Goal: Information Seeking & Learning: Learn about a topic

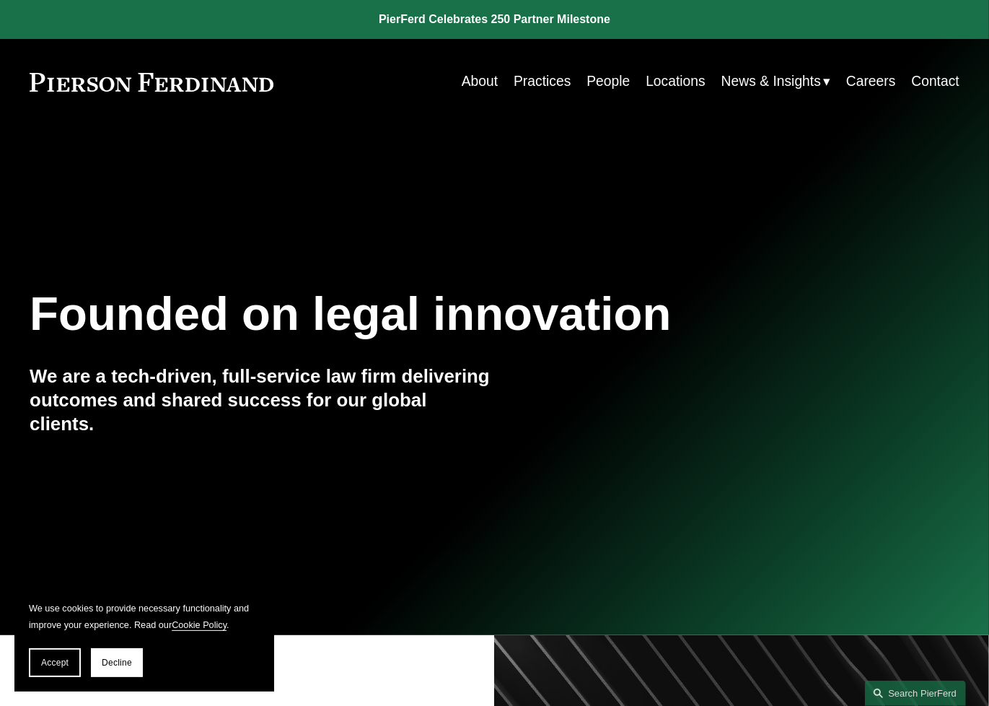
click at [704, 89] on nav "About Practices People Locations News & Insights News Insights Blogs Careers Co…" at bounding box center [711, 82] width 498 height 28
click at [666, 81] on link "Locations" at bounding box center [676, 82] width 60 height 28
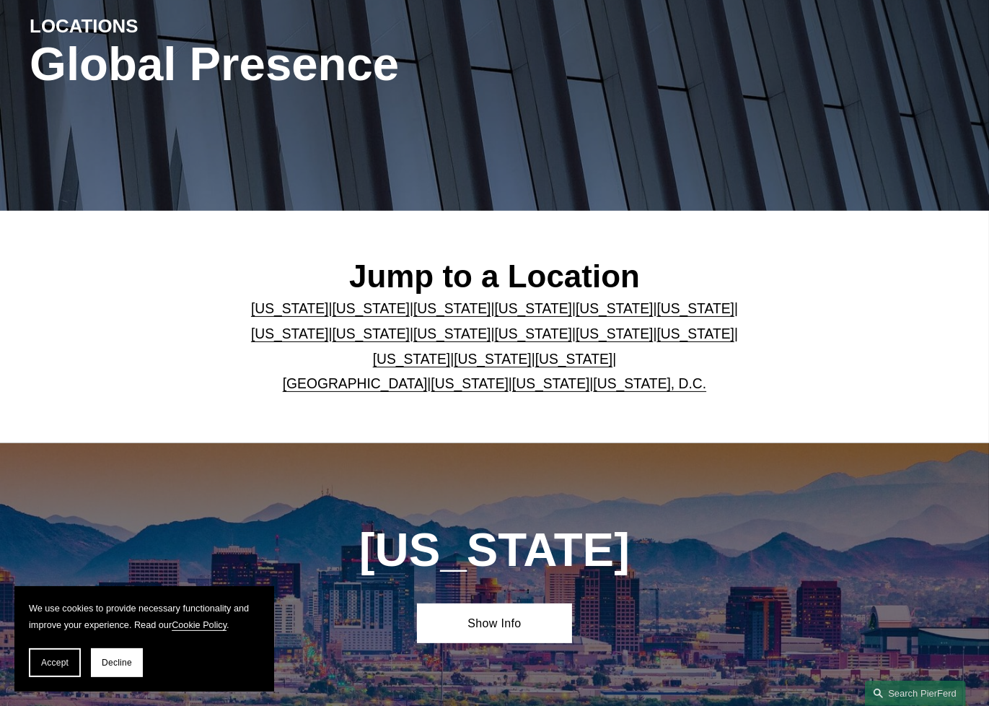
scroll to position [216, 0]
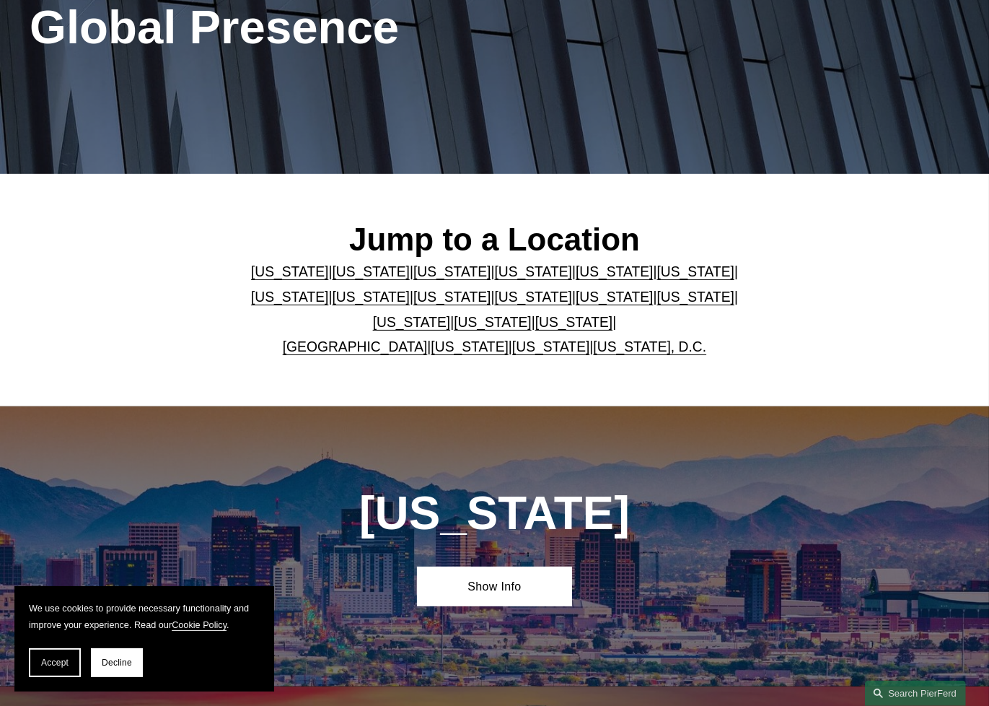
click at [576, 271] on link "[US_STATE]" at bounding box center [615, 271] width 78 height 15
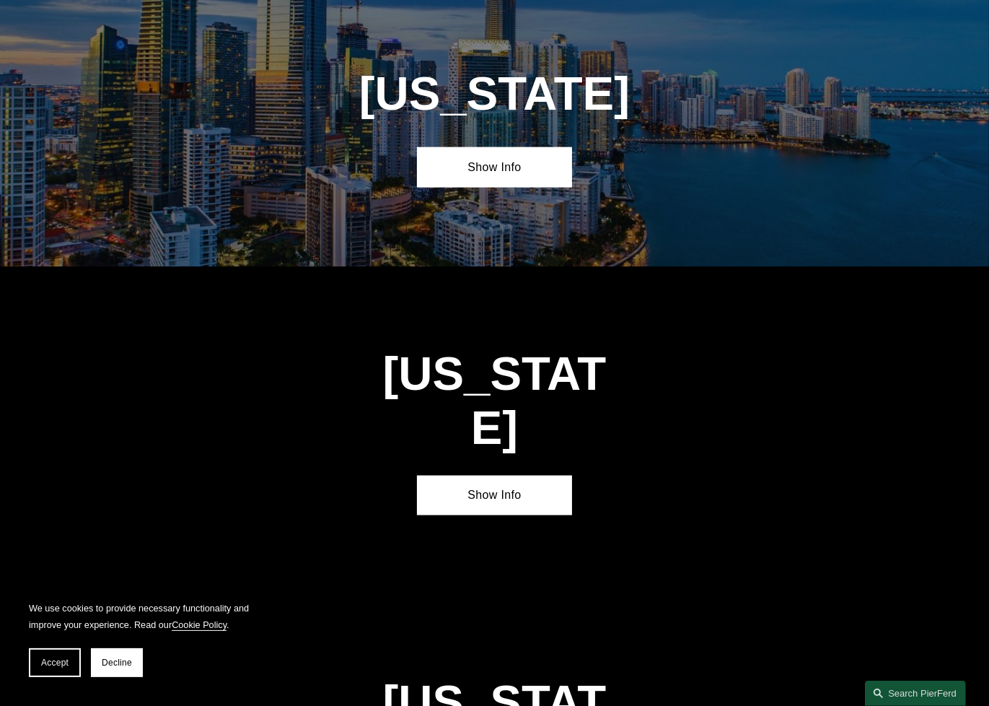
scroll to position [1758, 0]
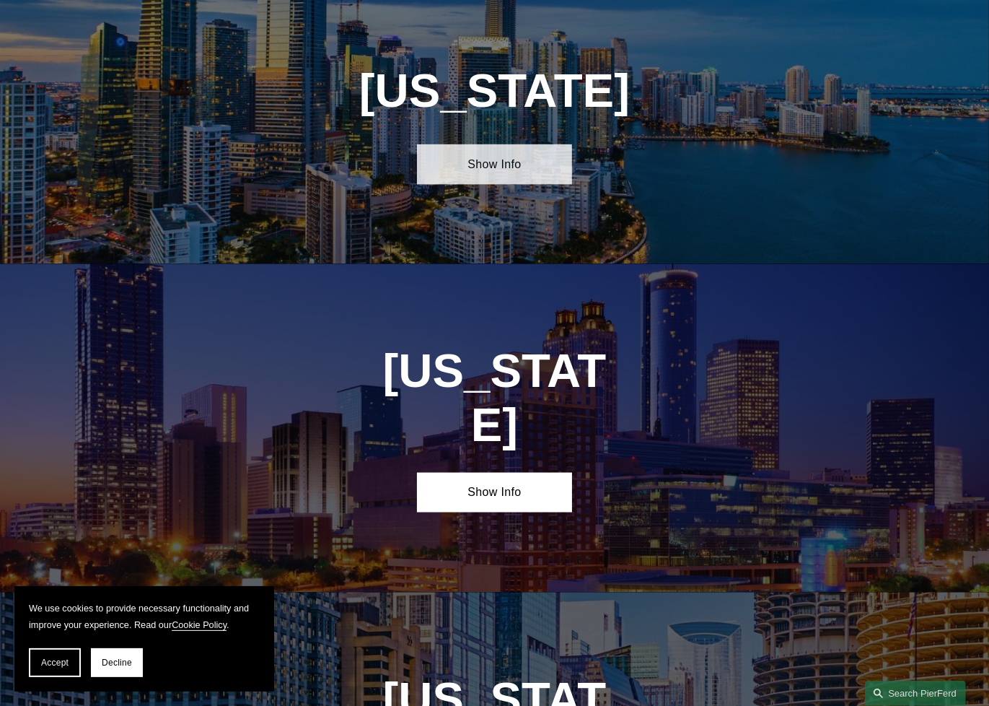
click at [514, 184] on link "Show Info" at bounding box center [494, 164] width 155 height 40
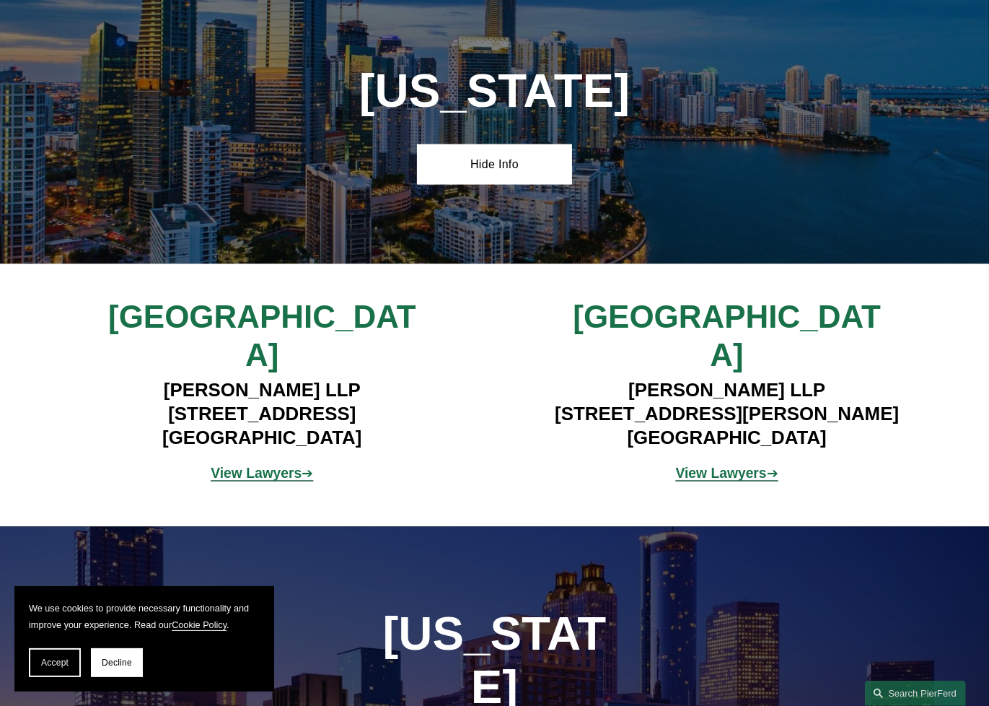
click at [267, 465] on strong "View Lawyers" at bounding box center [256, 472] width 91 height 15
click at [745, 465] on strong "View Lawyers" at bounding box center [721, 472] width 91 height 15
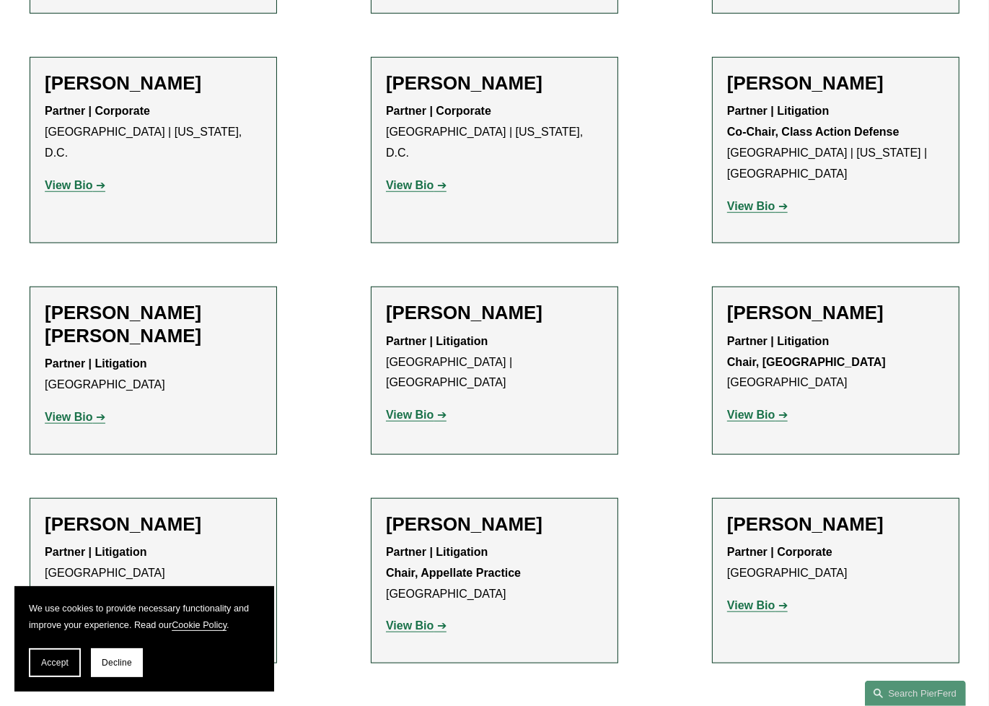
scroll to position [1227, 0]
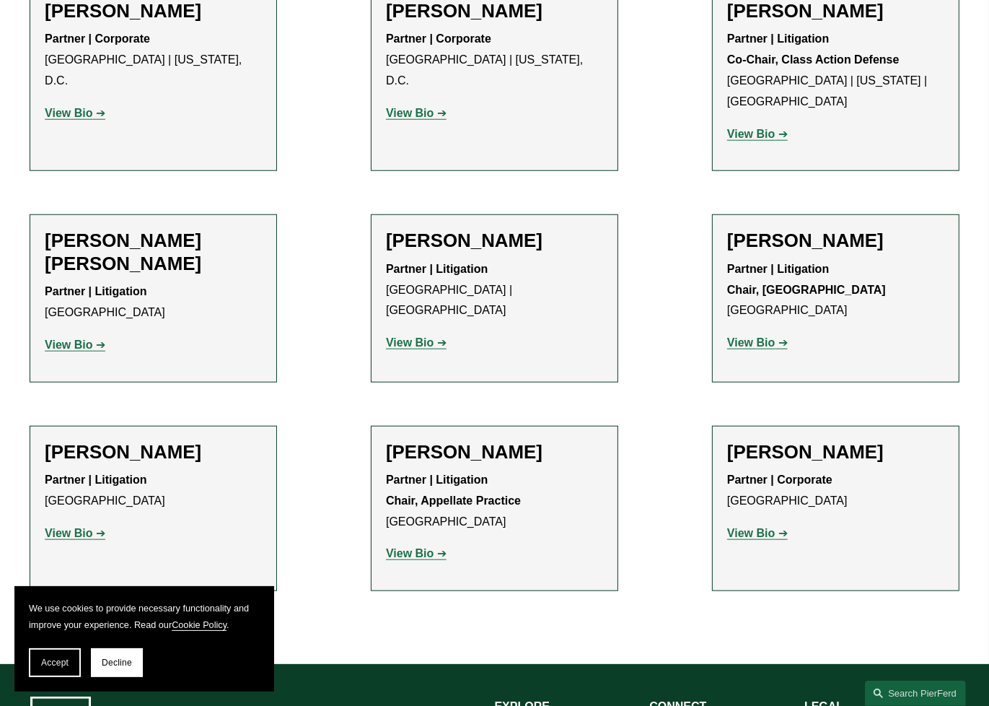
click at [750, 527] on strong "View Bio" at bounding box center [751, 533] width 48 height 12
click at [426, 547] on strong "View Bio" at bounding box center [410, 553] width 48 height 12
click at [68, 527] on strong "View Bio" at bounding box center [69, 533] width 48 height 12
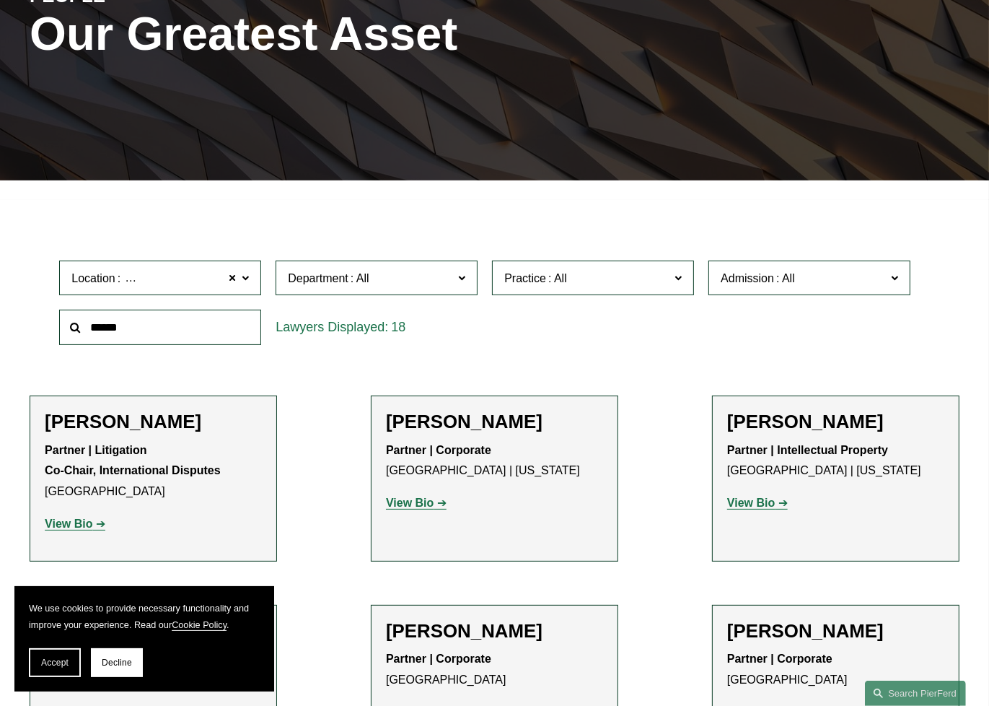
scroll to position [216, 0]
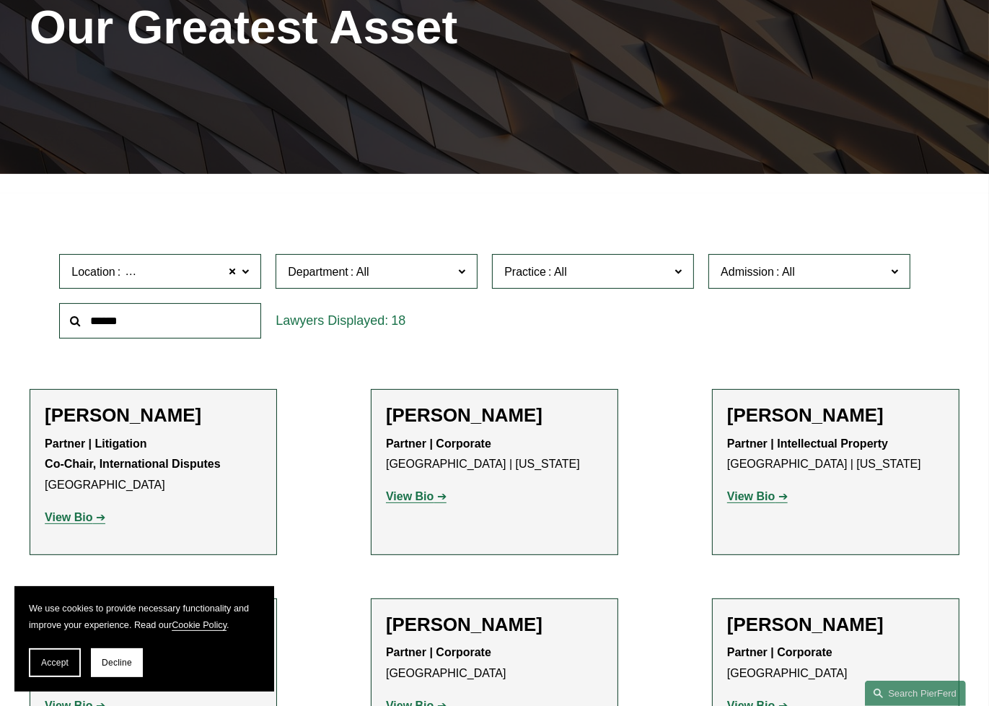
click at [684, 281] on label "Practice" at bounding box center [593, 271] width 202 height 35
click at [683, 281] on label "Practice" at bounding box center [593, 271] width 202 height 35
click at [903, 279] on label "Admission" at bounding box center [810, 271] width 202 height 35
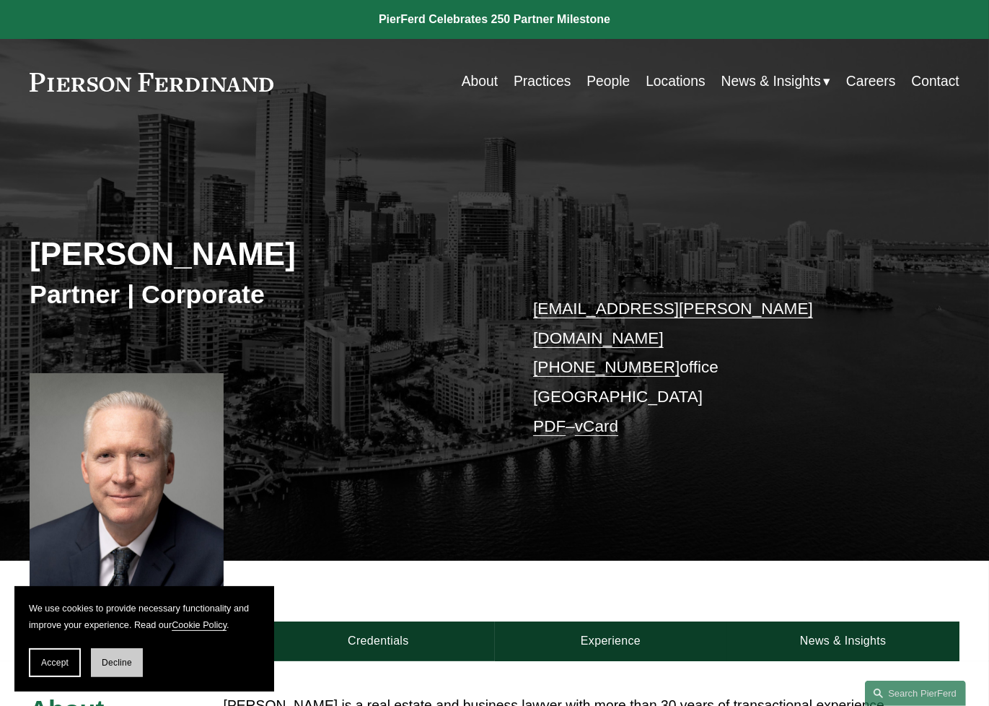
click at [127, 672] on button "Decline" at bounding box center [117, 662] width 52 height 29
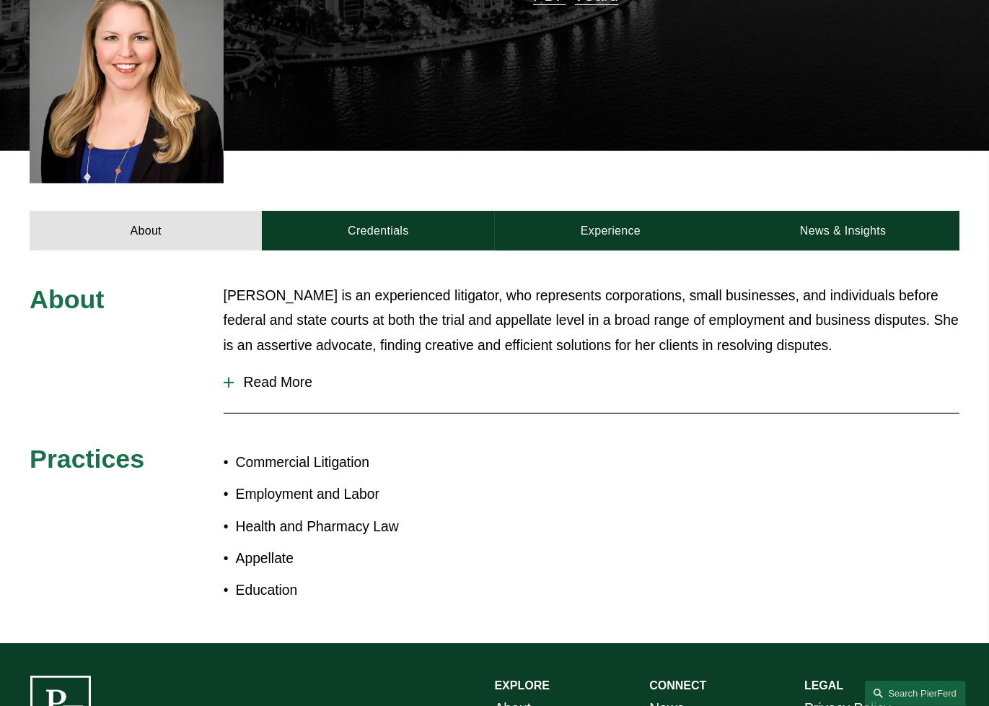
scroll to position [433, 0]
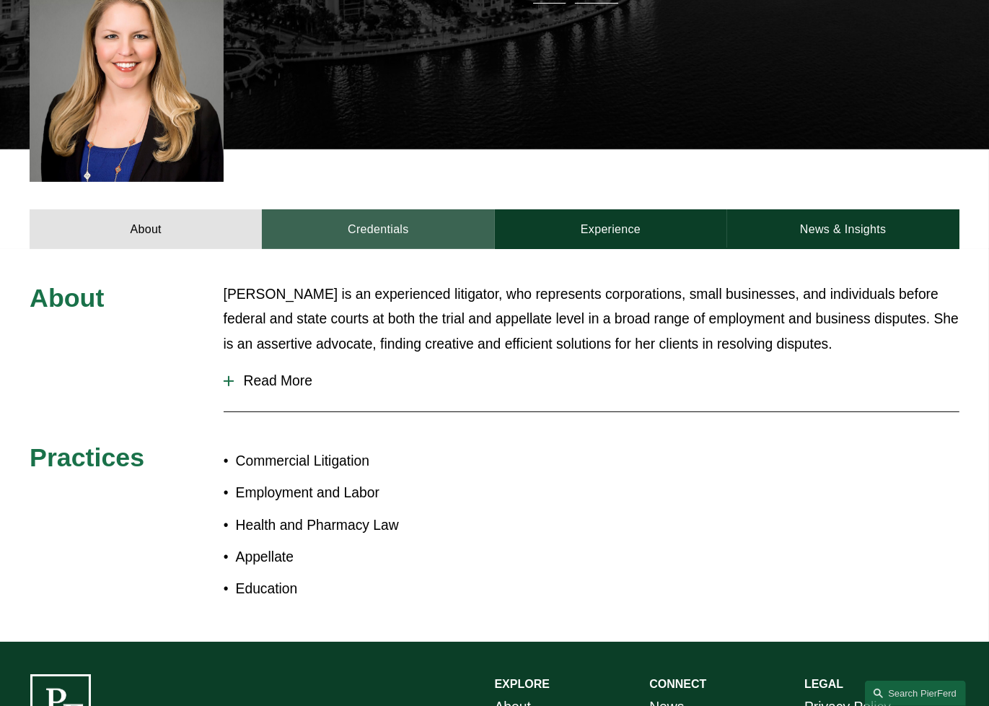
click at [367, 220] on link "Credentials" at bounding box center [378, 229] width 232 height 40
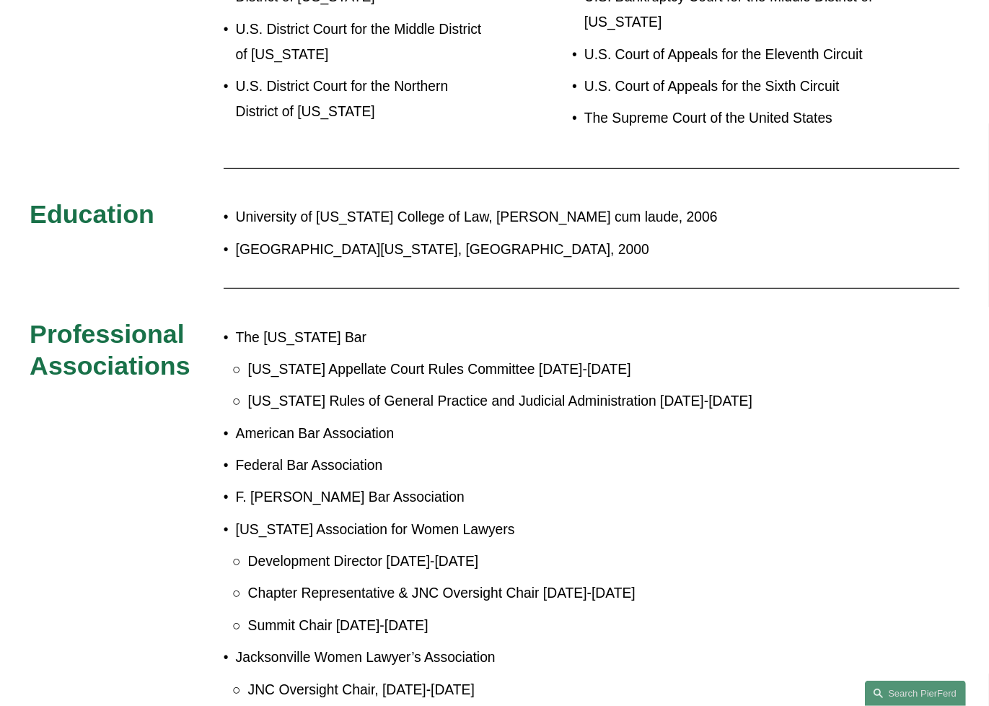
scroll to position [505, 0]
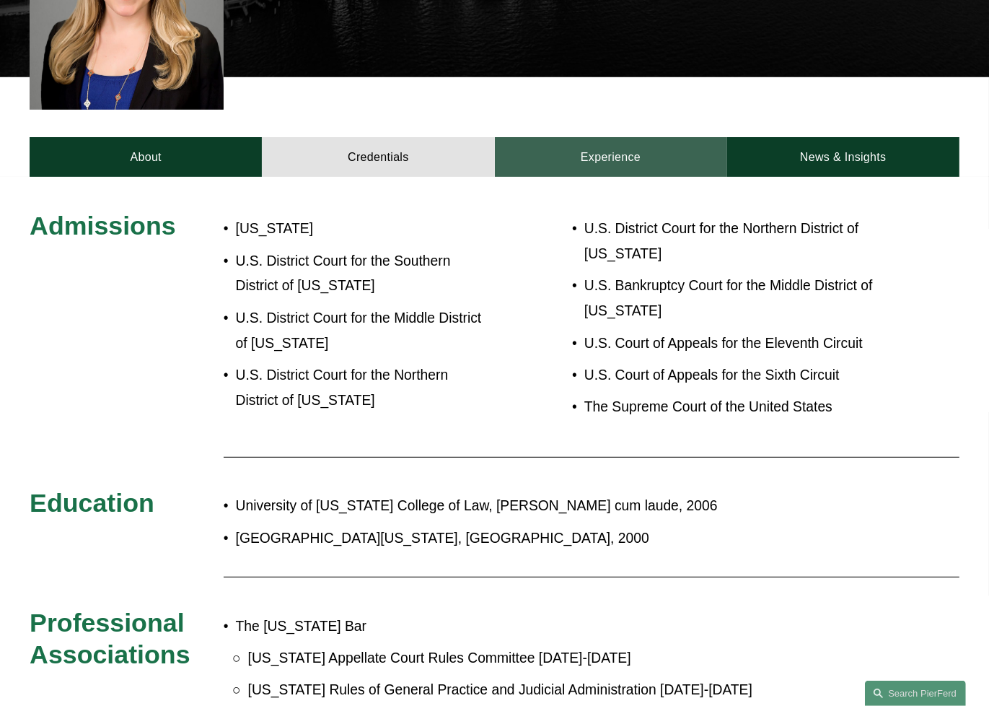
click at [615, 141] on link "Experience" at bounding box center [611, 157] width 232 height 40
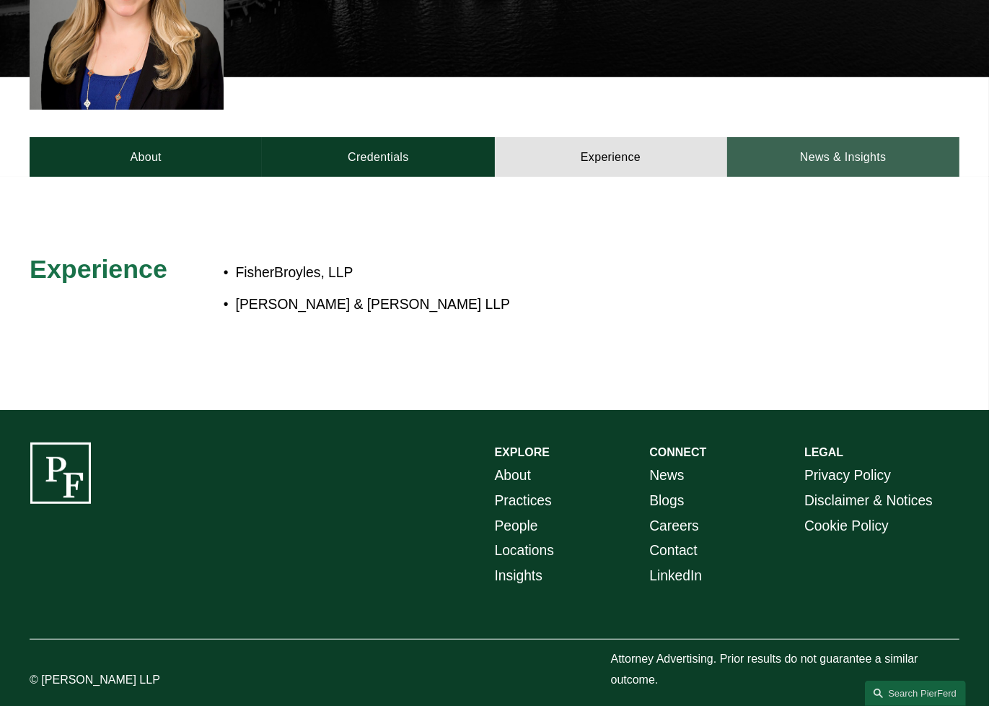
click at [836, 140] on link "News & Insights" at bounding box center [843, 157] width 232 height 40
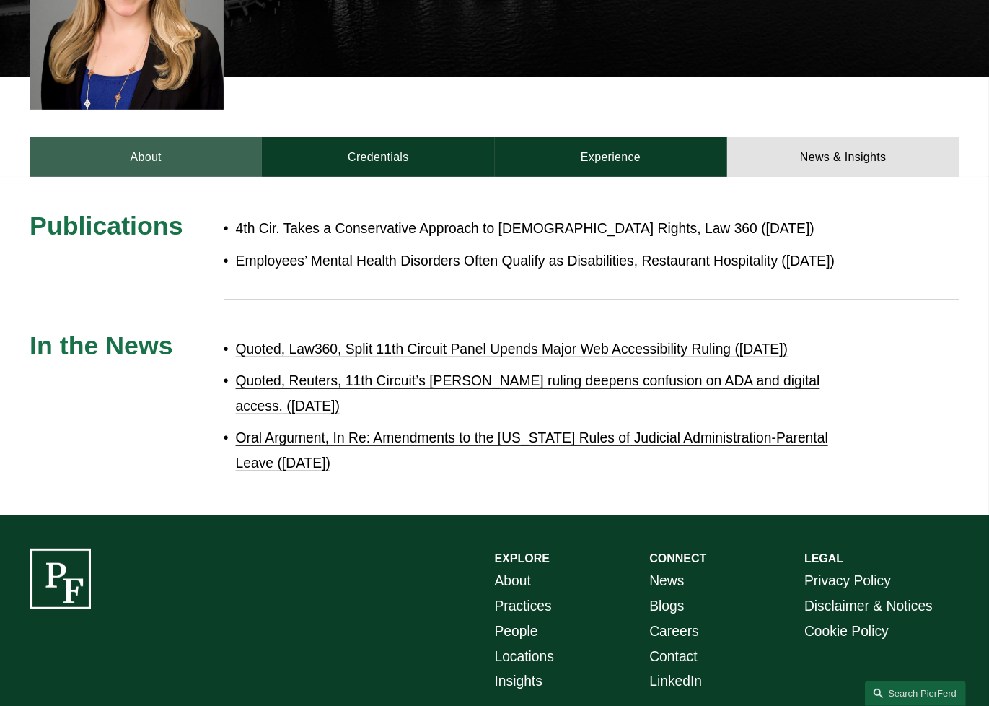
click at [168, 137] on link "About" at bounding box center [146, 157] width 232 height 40
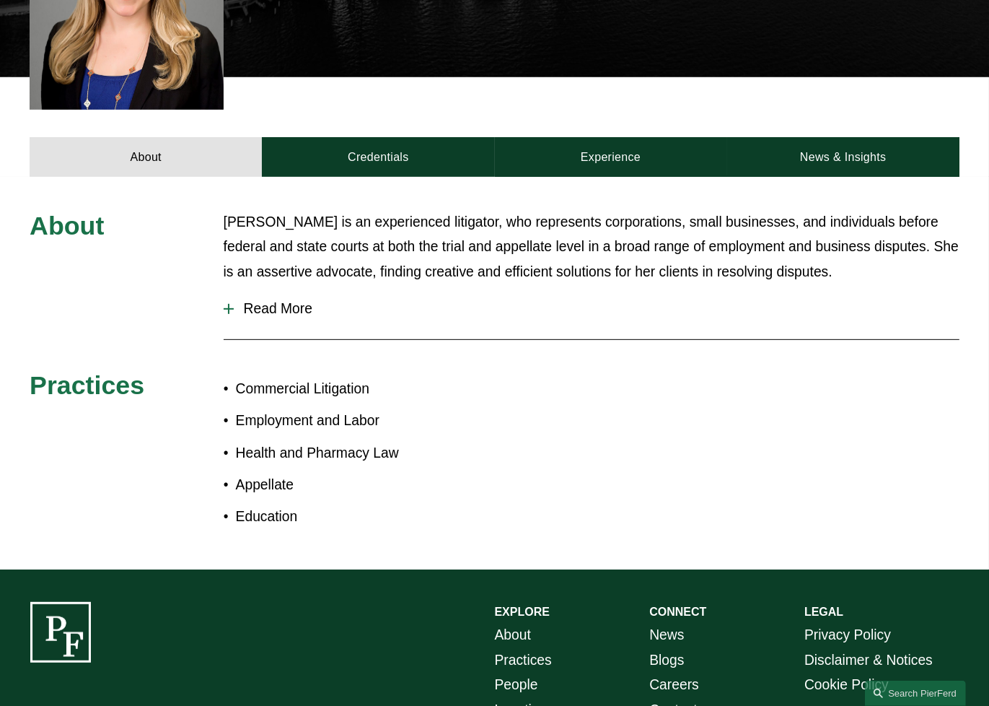
click at [273, 301] on span "Read More" at bounding box center [597, 309] width 726 height 16
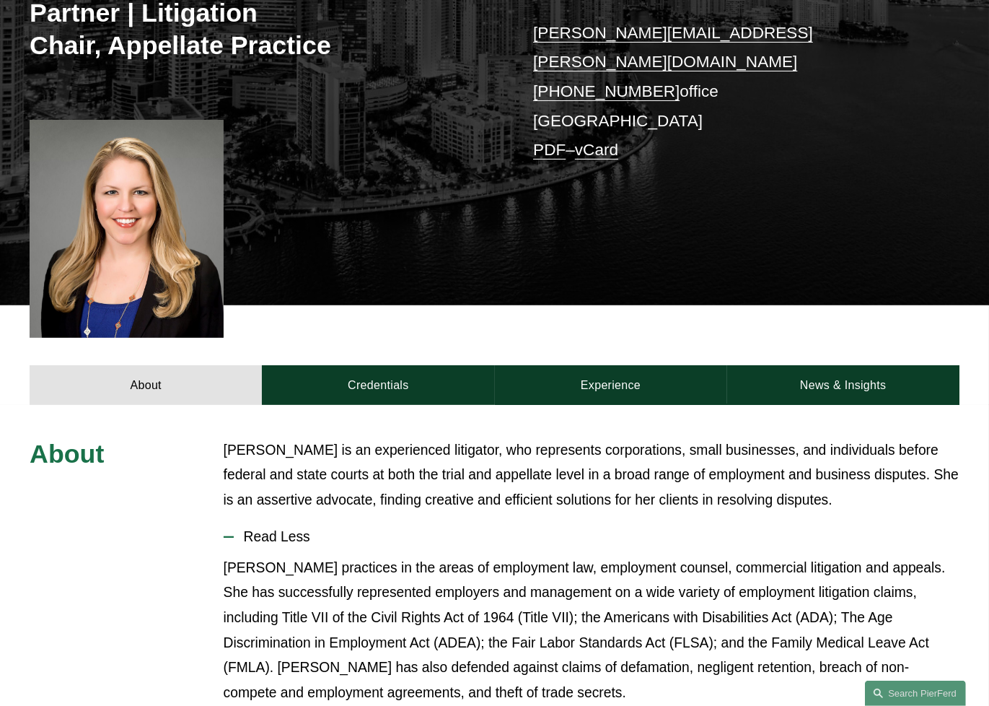
scroll to position [144, 0]
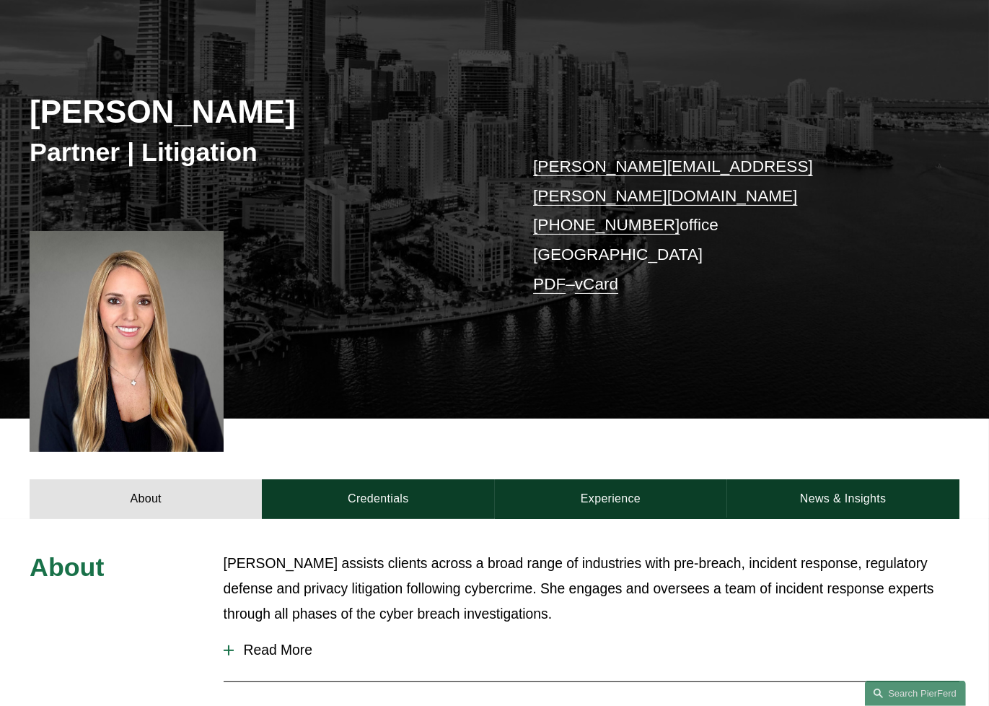
scroll to position [433, 0]
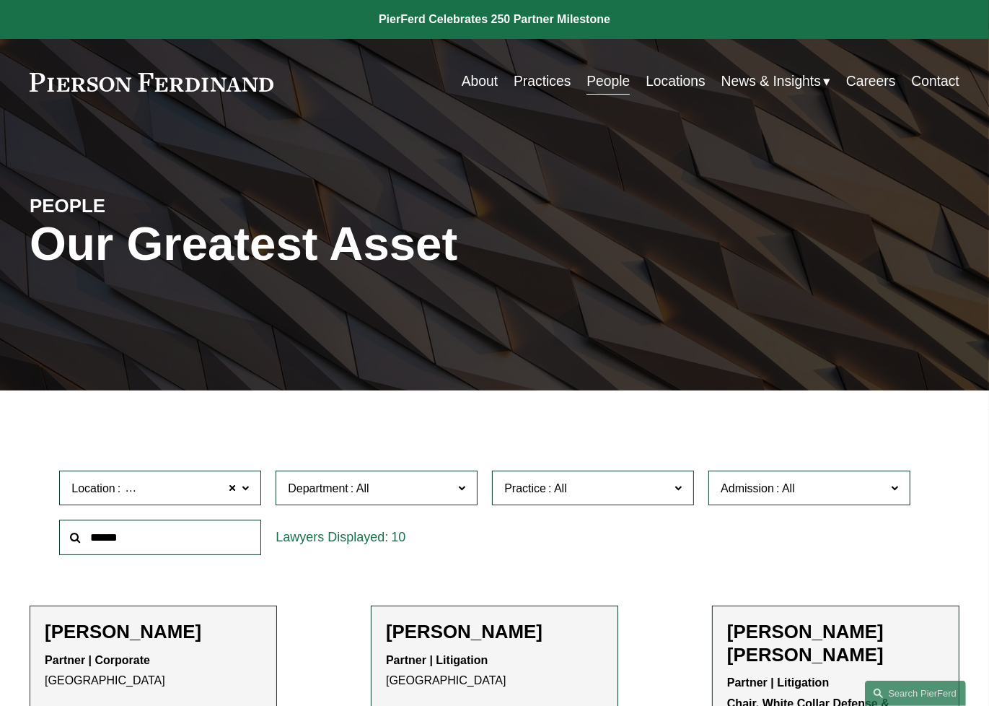
click at [688, 86] on link "Locations" at bounding box center [676, 82] width 60 height 28
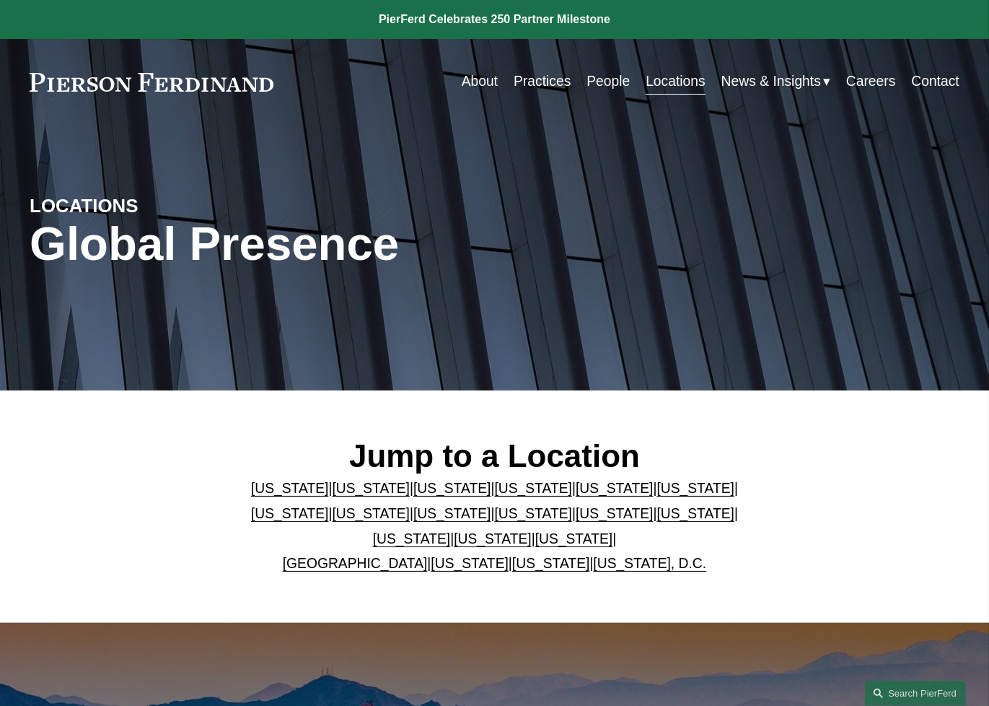
click at [576, 517] on link "[US_STATE]" at bounding box center [615, 513] width 78 height 15
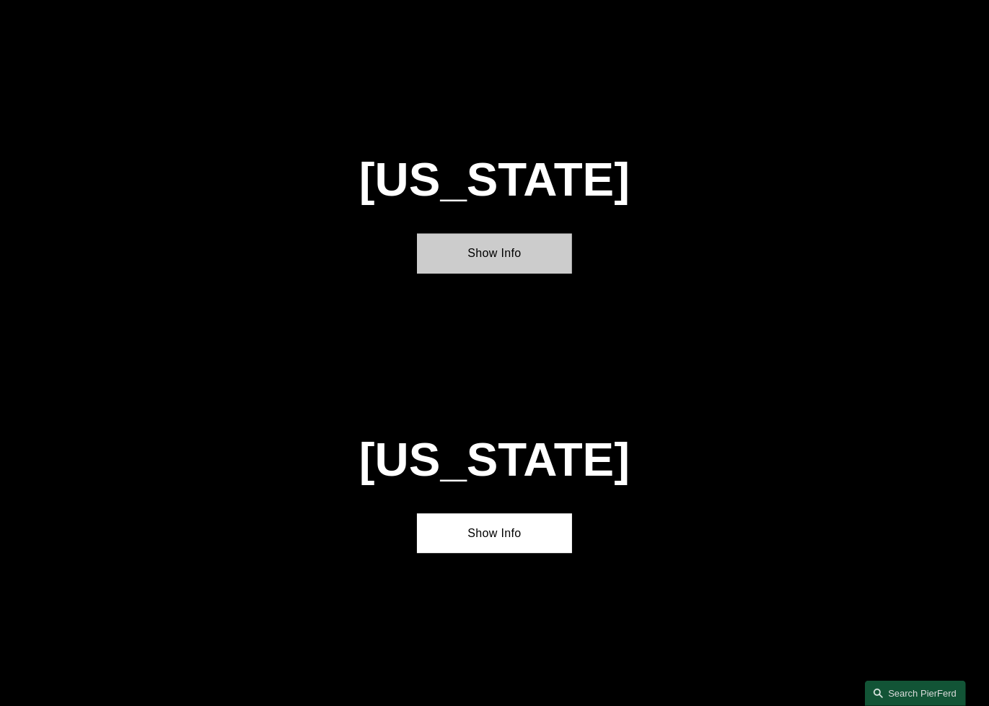
scroll to position [3455, 0]
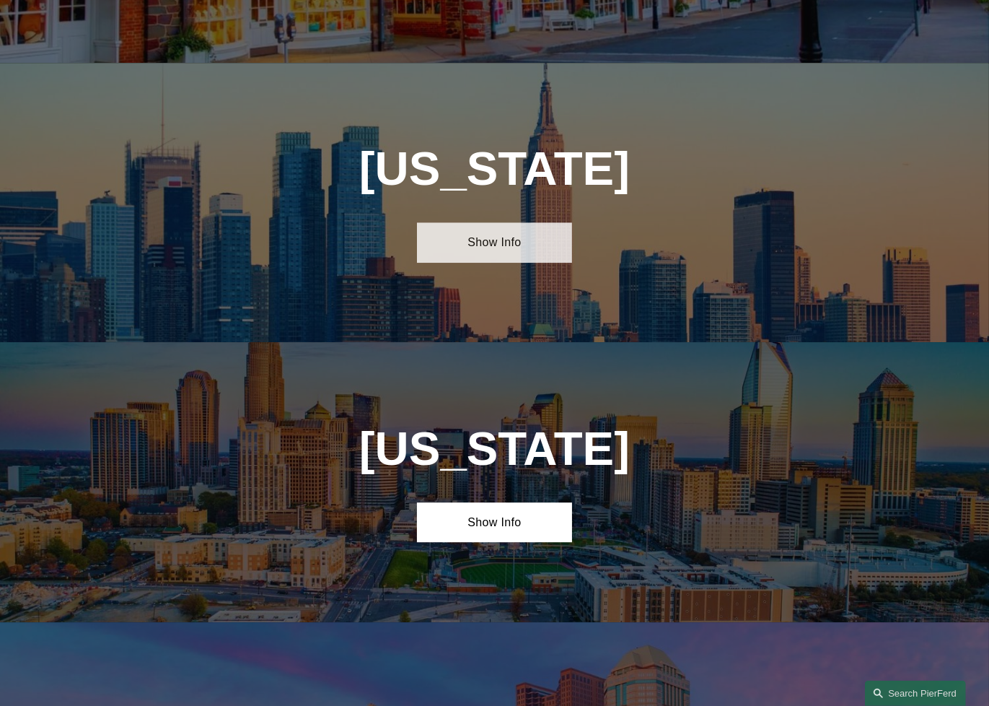
click at [482, 222] on link "Show Info" at bounding box center [494, 242] width 155 height 40
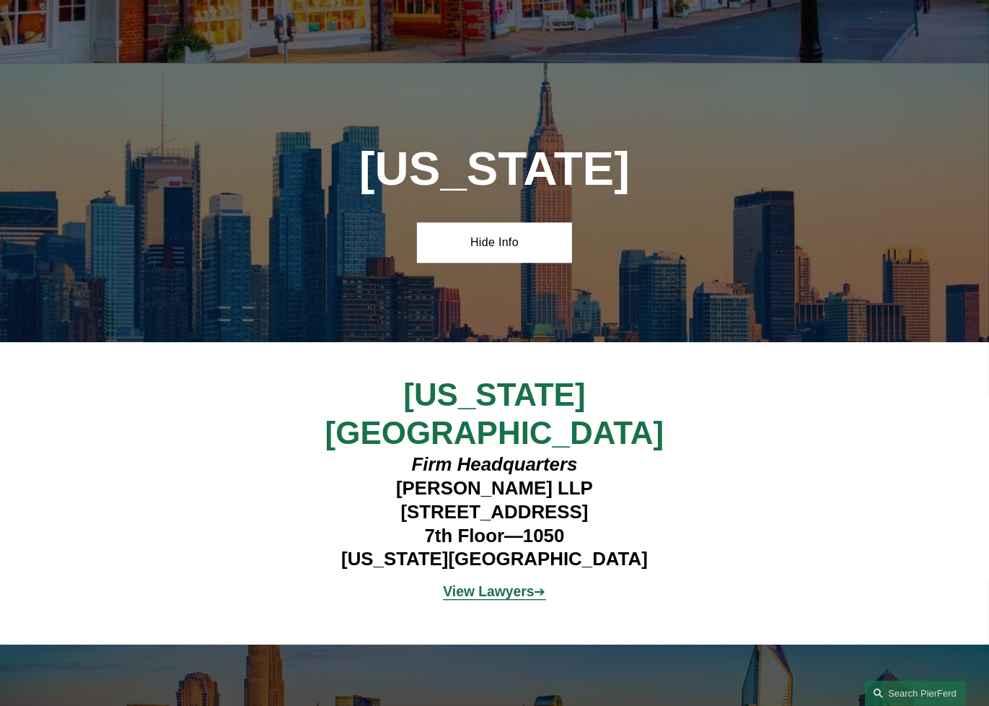
click at [482, 584] on strong "View Lawyers" at bounding box center [488, 591] width 91 height 15
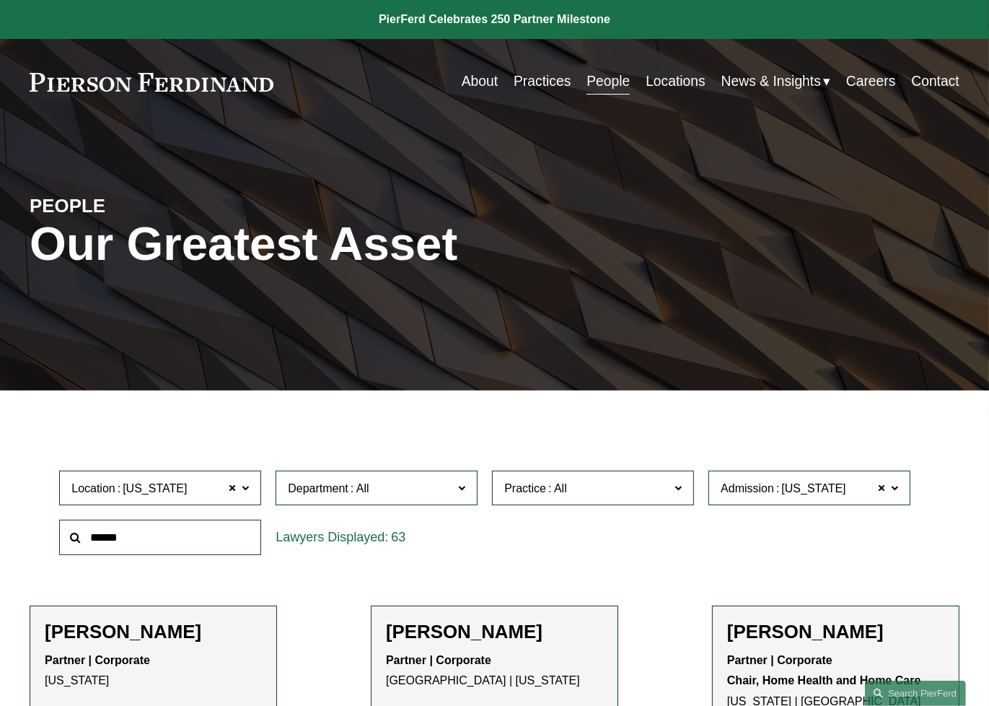
click at [468, 79] on link "About" at bounding box center [480, 82] width 36 height 28
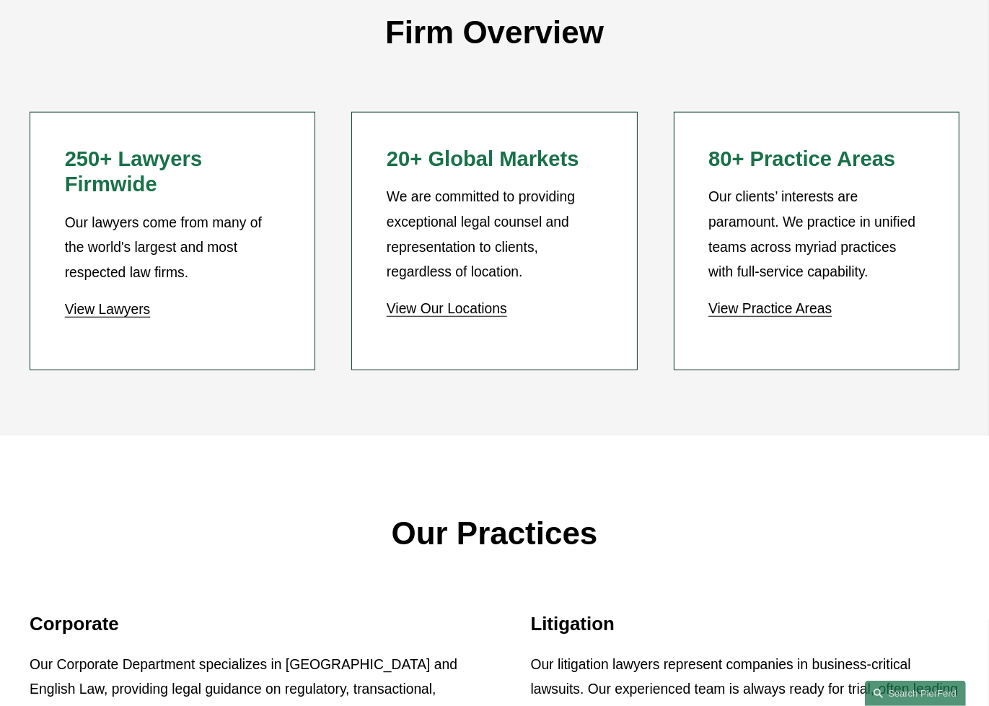
scroll to position [1227, 0]
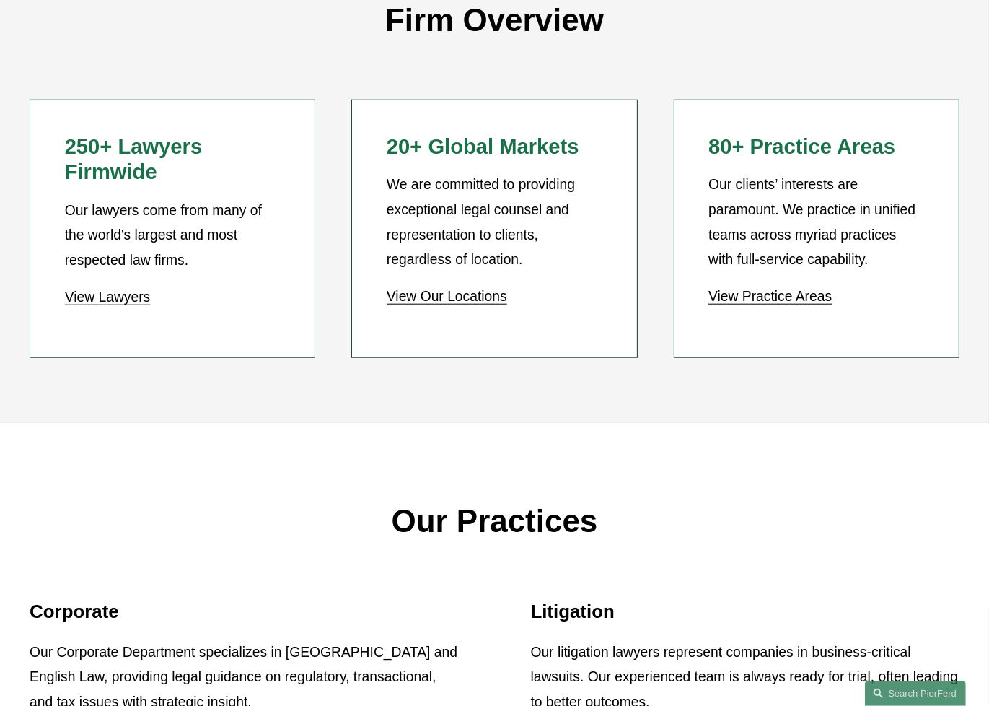
click at [128, 302] on link "View Lawyers" at bounding box center [108, 296] width 86 height 15
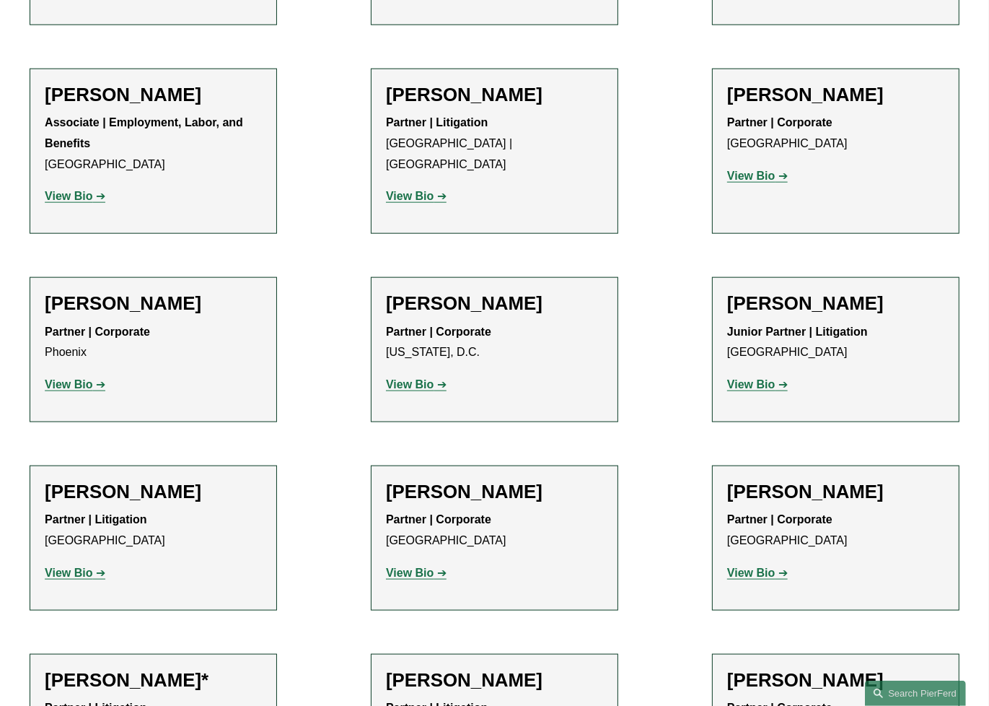
scroll to position [6422, 0]
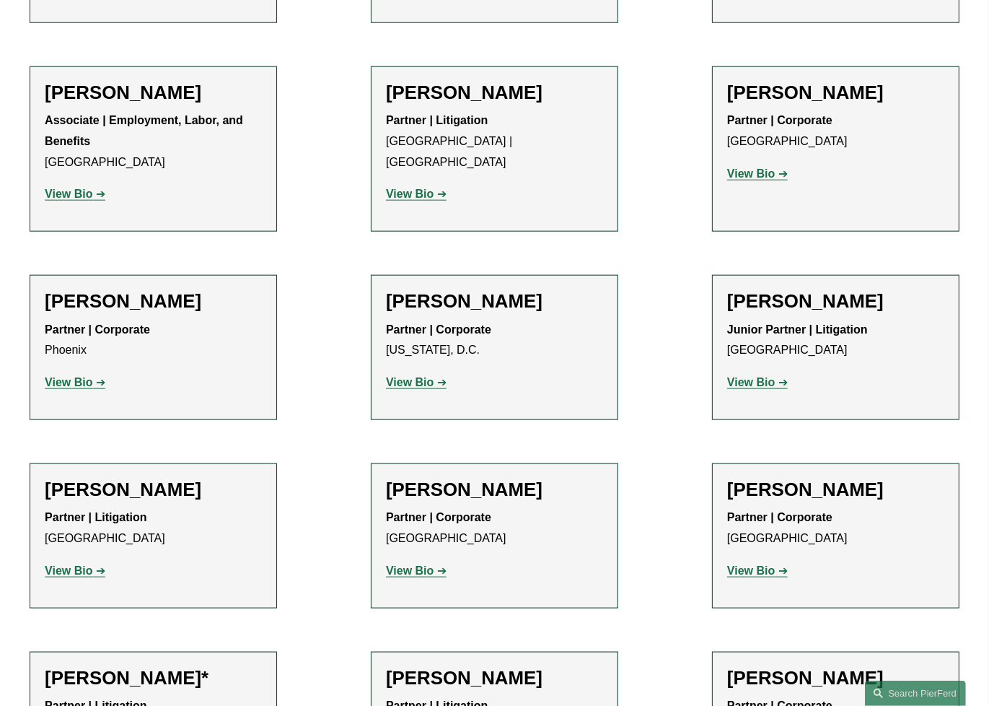
click at [87, 564] on strong "View Bio" at bounding box center [69, 570] width 48 height 12
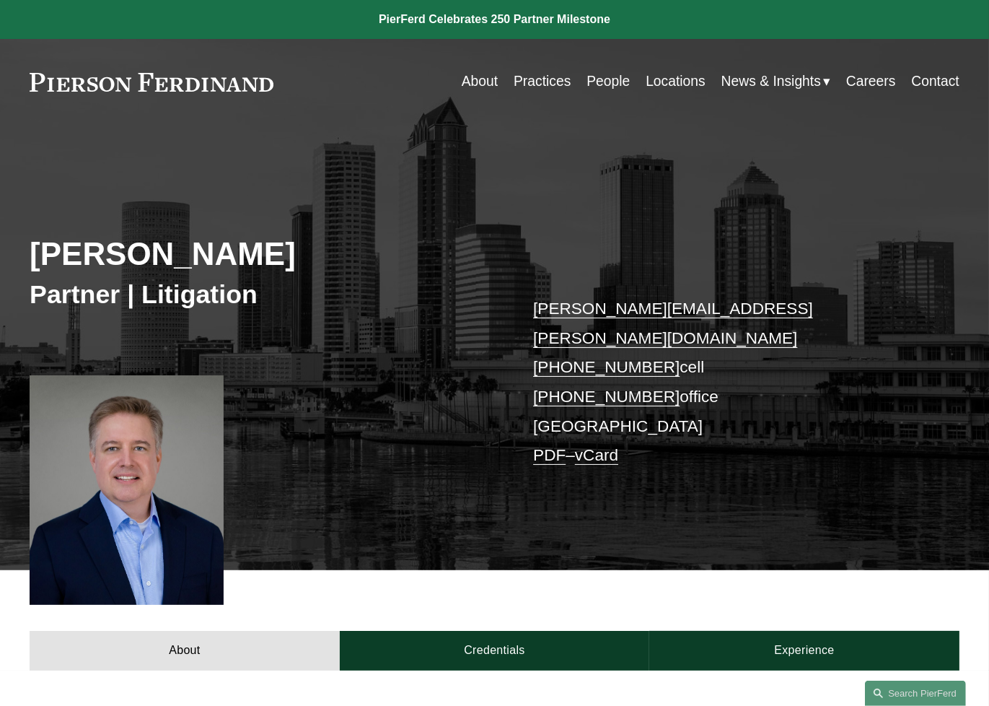
scroll to position [433, 0]
